Goal: Task Accomplishment & Management: Use online tool/utility

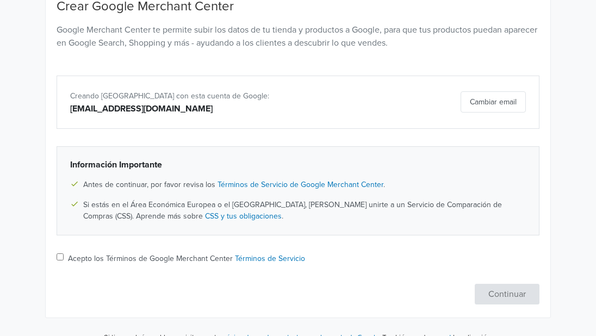
scroll to position [140, 0]
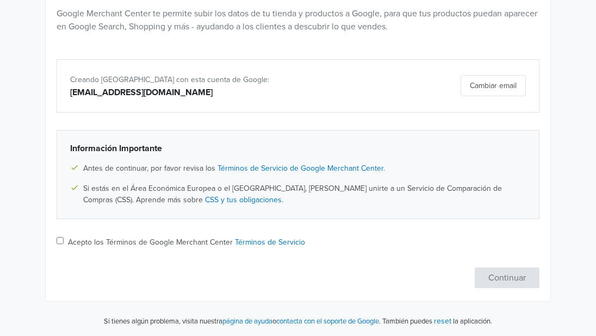
click at [55, 239] on div "Crear Google Merchant Center Google Merchant Center te permite subir los datos …" at bounding box center [297, 135] width 499 height 305
click at [60, 239] on input "Acepto los Términos de Google Merchant Center Términos de Servicio" at bounding box center [60, 240] width 7 height 7
checkbox input "true"
click at [505, 283] on button "Continuar" at bounding box center [507, 277] width 65 height 21
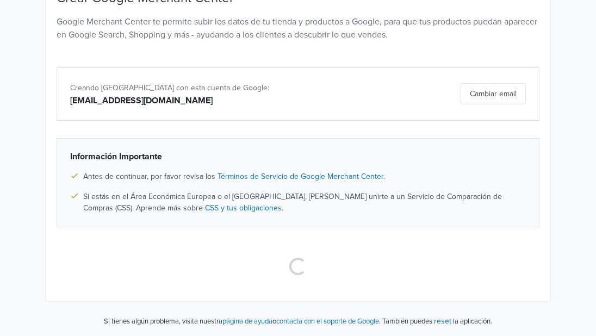
scroll to position [0, 0]
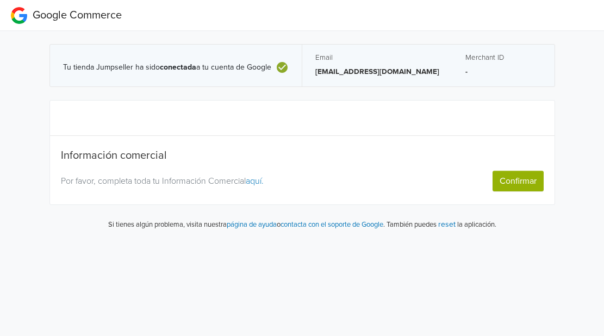
click at [513, 184] on button "Confirmar" at bounding box center [517, 181] width 51 height 21
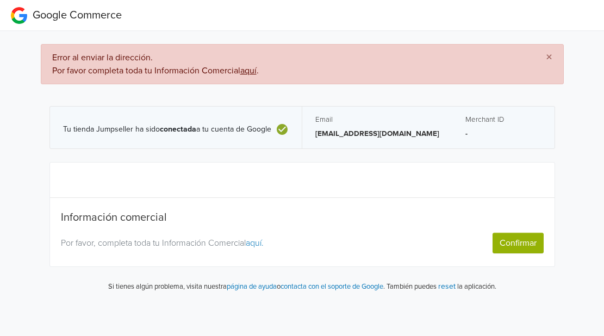
click at [513, 247] on button "Confirmar" at bounding box center [517, 243] width 51 height 21
click at [258, 246] on link "aquí." at bounding box center [255, 243] width 18 height 11
click at [531, 241] on button "Confirmar" at bounding box center [517, 243] width 51 height 21
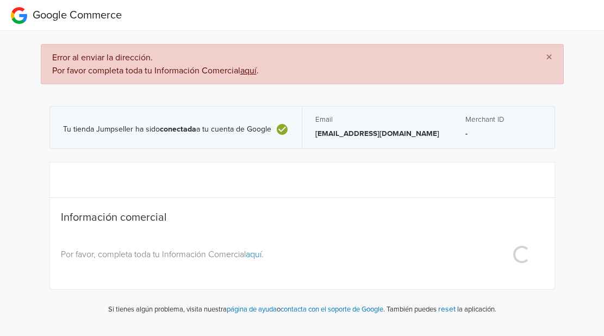
select select "cl"
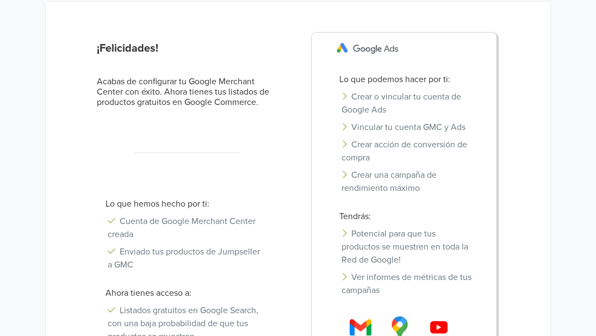
scroll to position [50, 0]
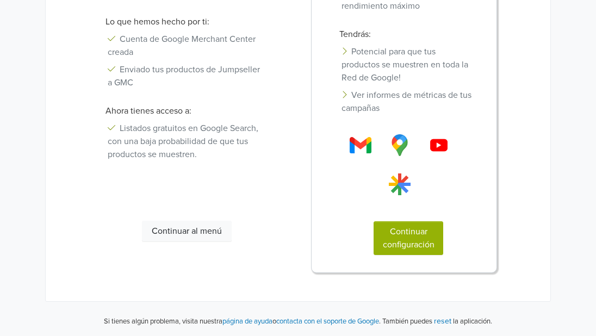
click at [427, 237] on button "Continuar configuración" at bounding box center [408, 238] width 70 height 34
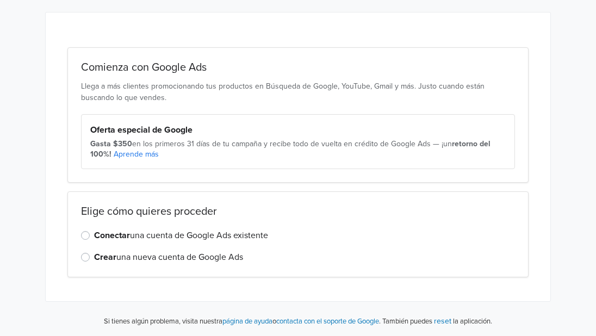
click at [149, 233] on label "Conectar una cuenta de Google Ads existente" at bounding box center [181, 235] width 174 height 13
click at [0, 0] on input "Conectar una cuenta de Google Ads existente" at bounding box center [0, 0] width 0 height 0
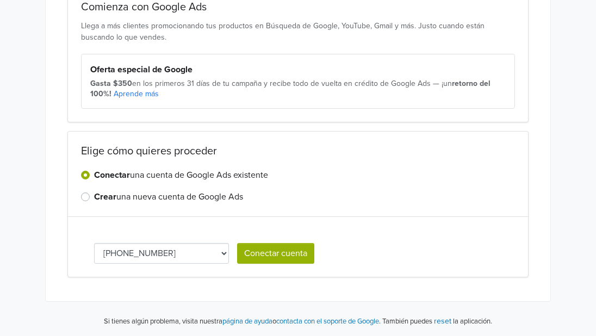
click at [300, 253] on button "Conectar cuenta" at bounding box center [275, 253] width 77 height 21
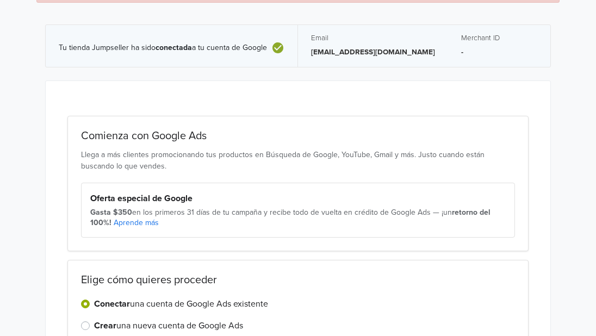
scroll to position [210, 0]
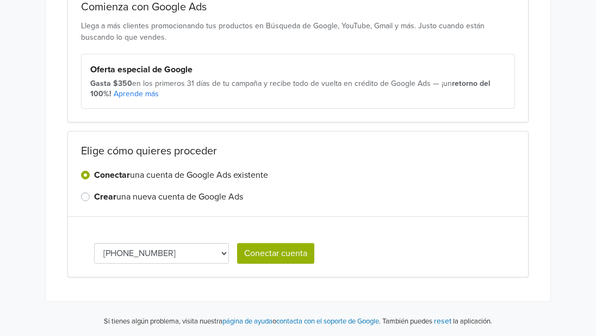
click at [147, 196] on label "Crear una nueva cuenta de Google Ads" at bounding box center [168, 196] width 149 height 13
click at [0, 0] on input "Crear una nueva cuenta de Google Ads" at bounding box center [0, 0] width 0 height 0
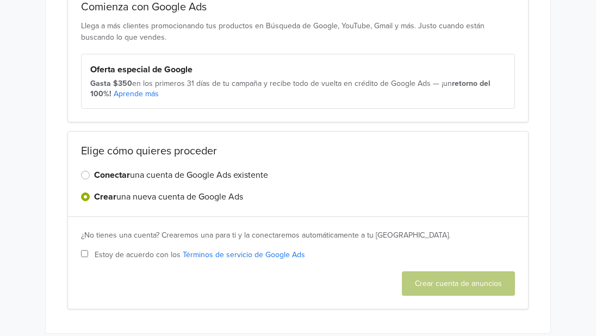
click at [145, 255] on span "Estoy de acuerdo con los Términos de servicio de Google Ads" at bounding box center [200, 254] width 210 height 11
click at [88, 255] on input "Estoy de acuerdo con los Términos de servicio de Google Ads" at bounding box center [84, 253] width 7 height 7
checkbox input "true"
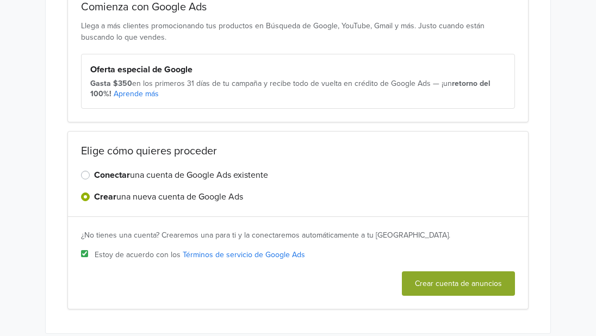
click at [454, 278] on button "Crear cuenta de anuncios" at bounding box center [458, 283] width 113 height 24
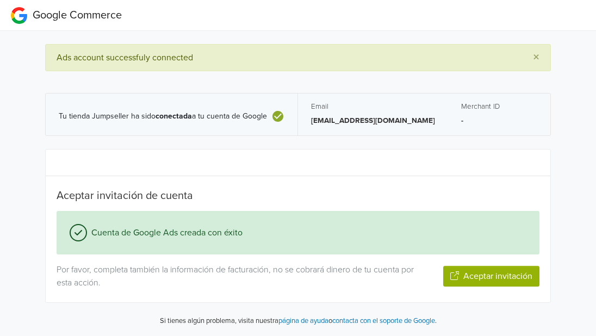
scroll to position [0, 0]
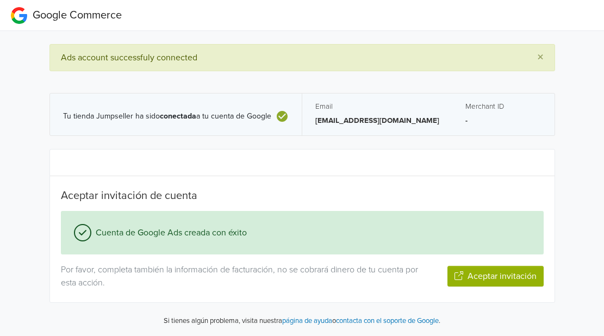
click at [480, 277] on button "Aceptar invitación" at bounding box center [495, 276] width 96 height 21
